Goal: Transaction & Acquisition: Purchase product/service

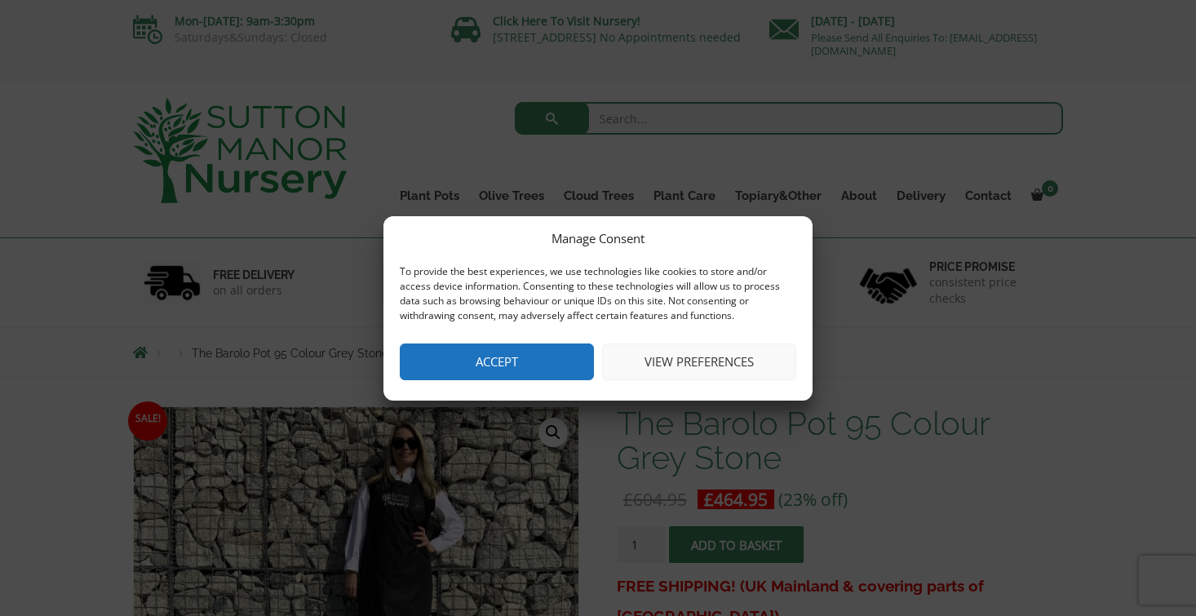
click at [563, 359] on button "Accept" at bounding box center [497, 361] width 194 height 37
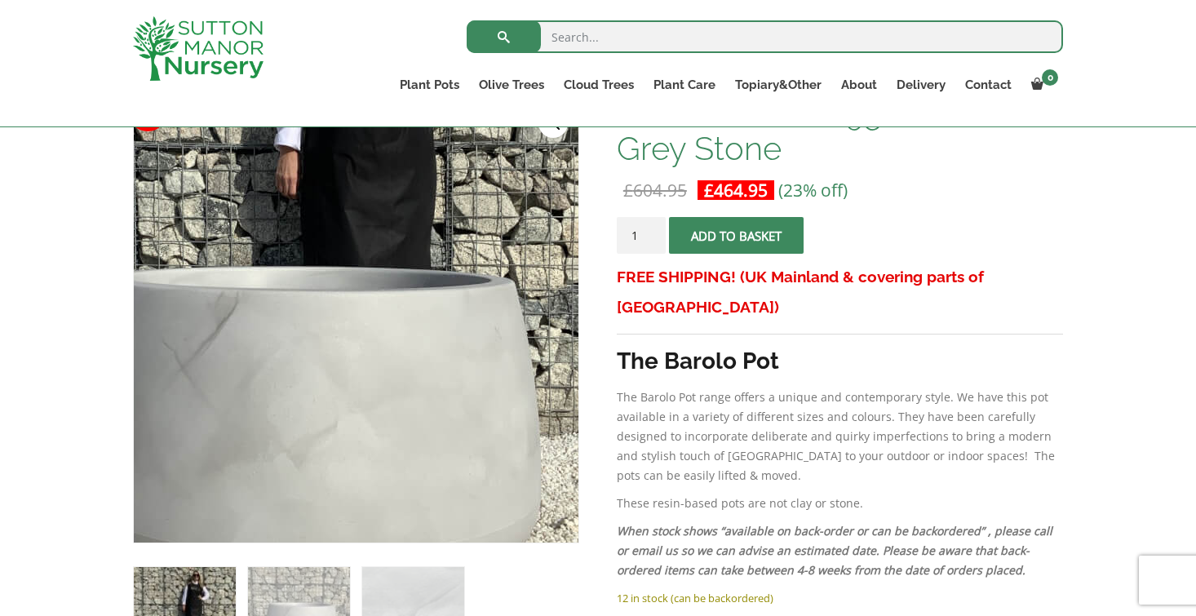
scroll to position [207, 0]
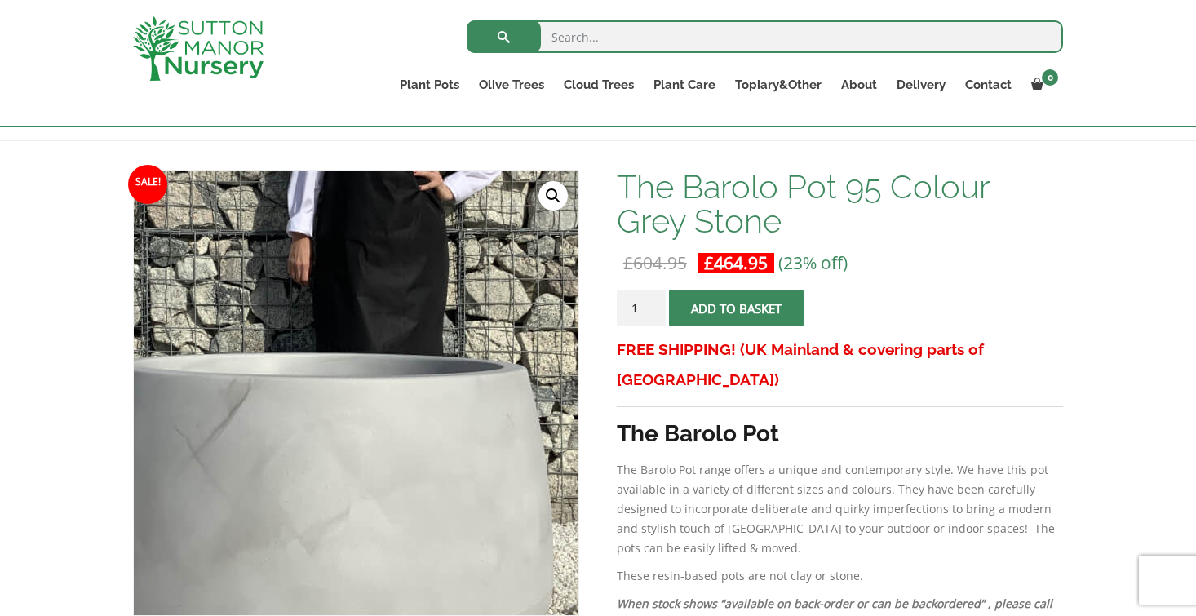
click at [414, 455] on img at bounding box center [308, 341] width 816 height 816
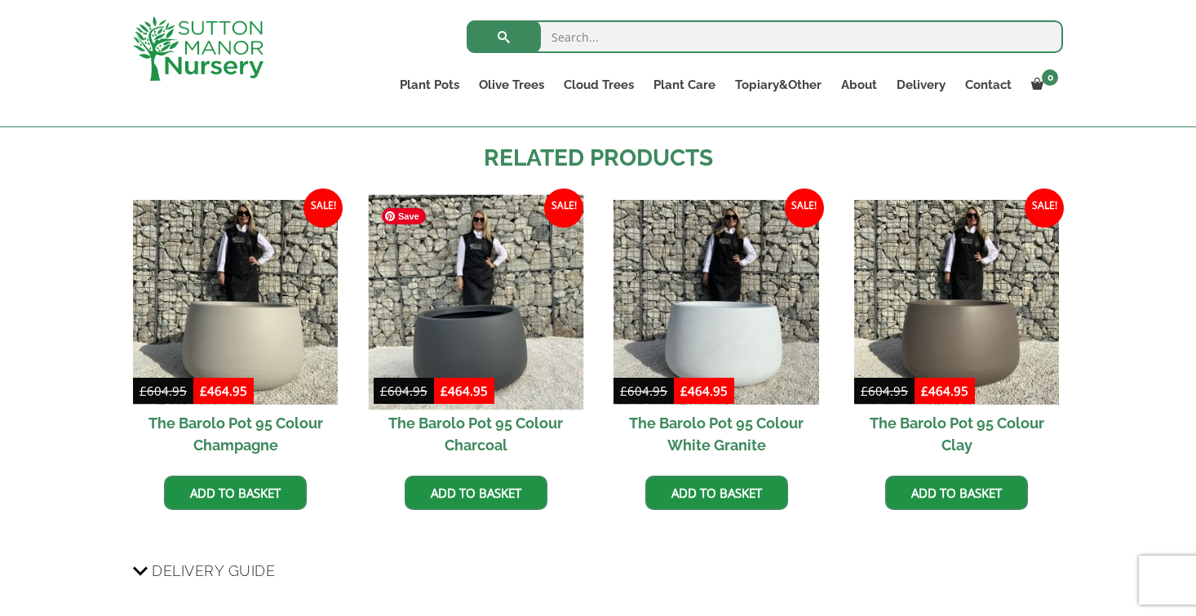
scroll to position [1383, 0]
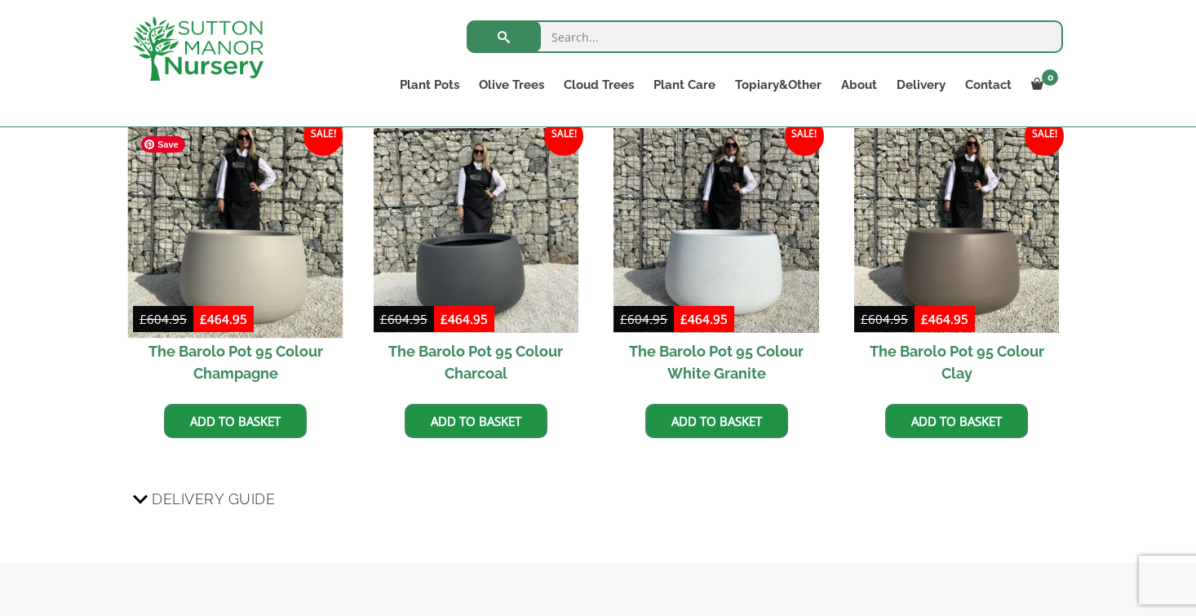
click at [258, 233] on img at bounding box center [235, 229] width 215 height 215
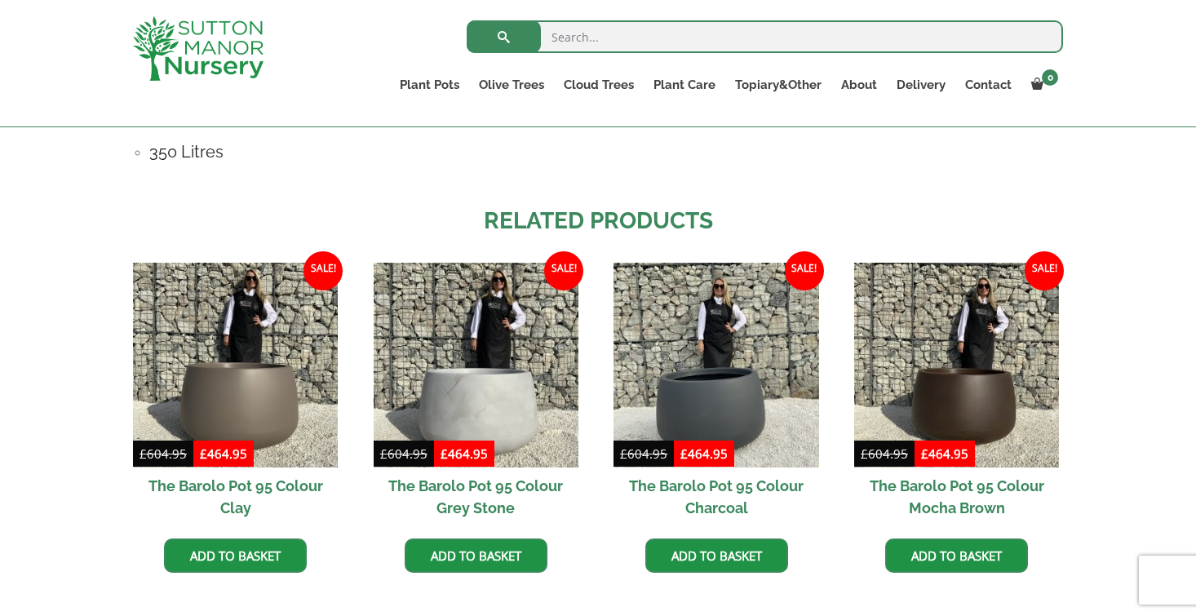
scroll to position [1250, 0]
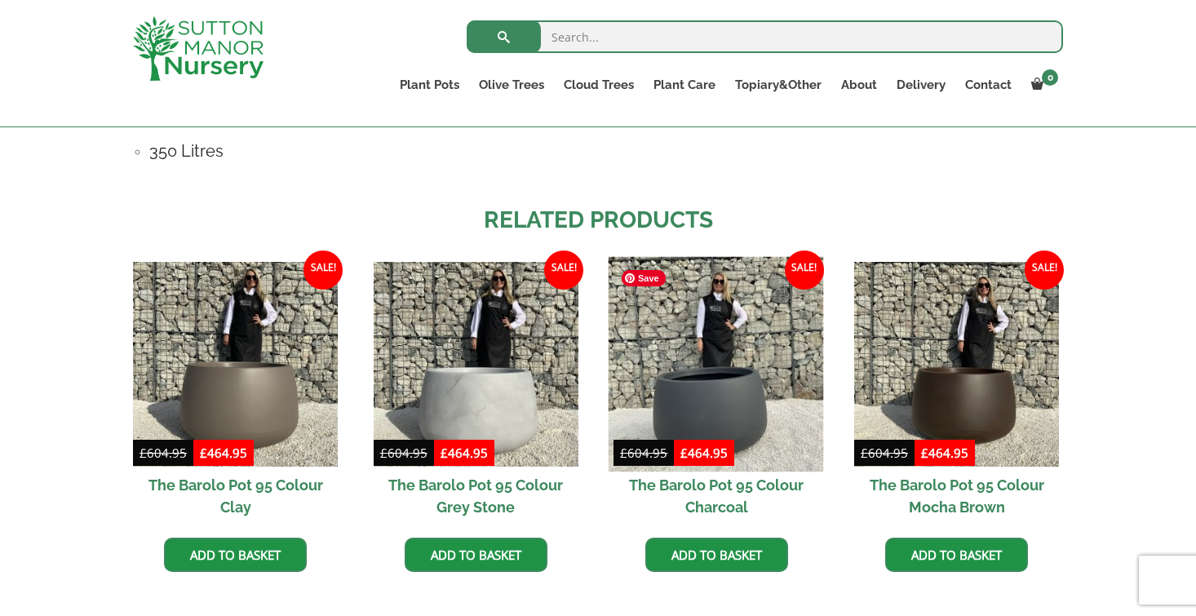
click at [754, 342] on img at bounding box center [715, 363] width 215 height 215
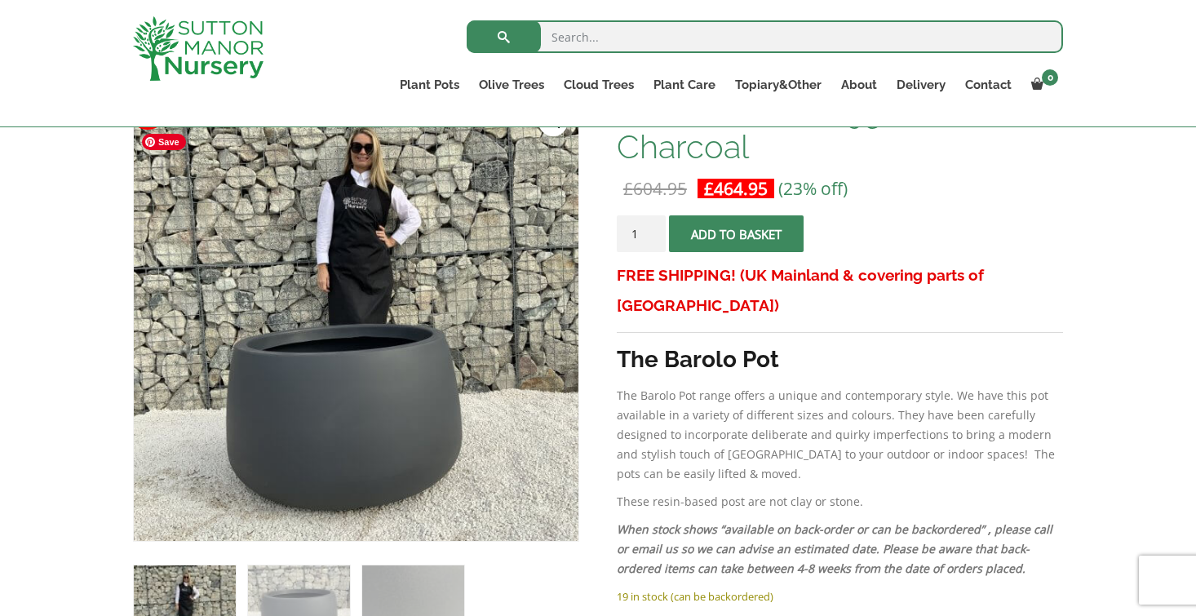
scroll to position [307, 0]
